Goal: Transaction & Acquisition: Purchase product/service

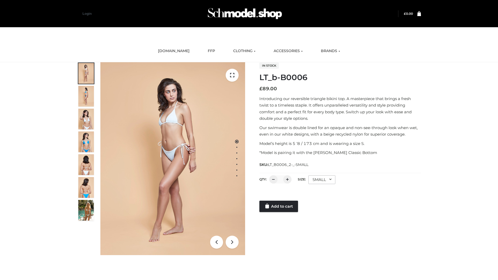
click at [279, 207] on link "Add to cart" at bounding box center [279, 206] width 39 height 11
